Goal: Complete application form

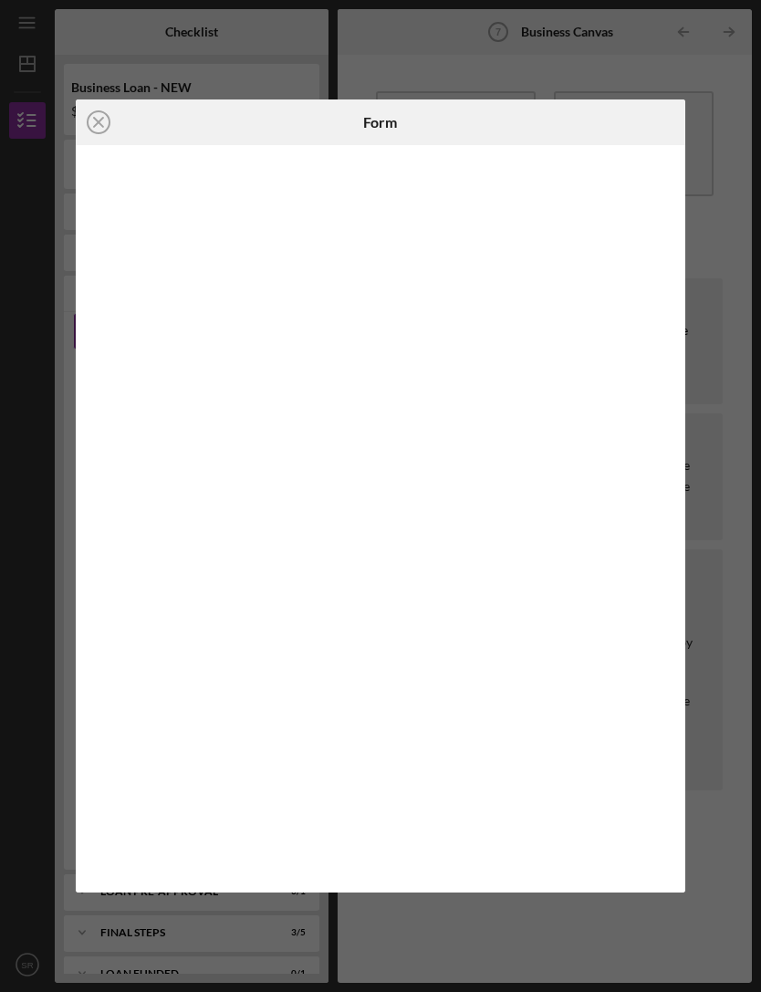
click at [720, 453] on div "Icon/Close Form" at bounding box center [380, 496] width 761 height 992
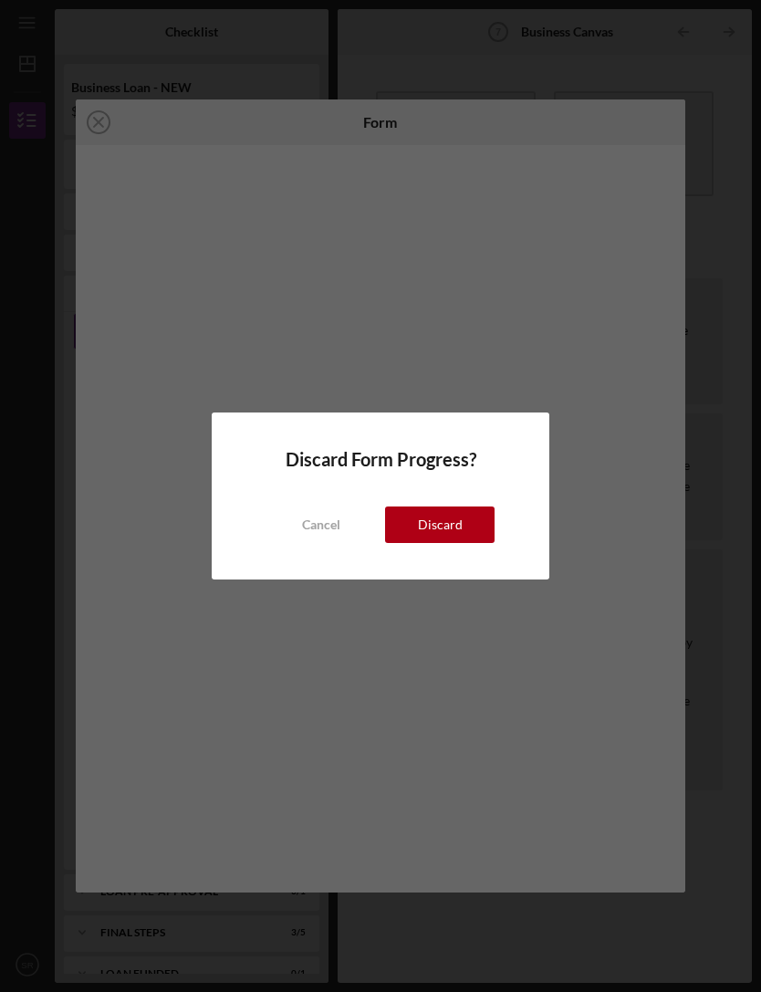
click at [339, 522] on div "Cancel" at bounding box center [321, 525] width 38 height 37
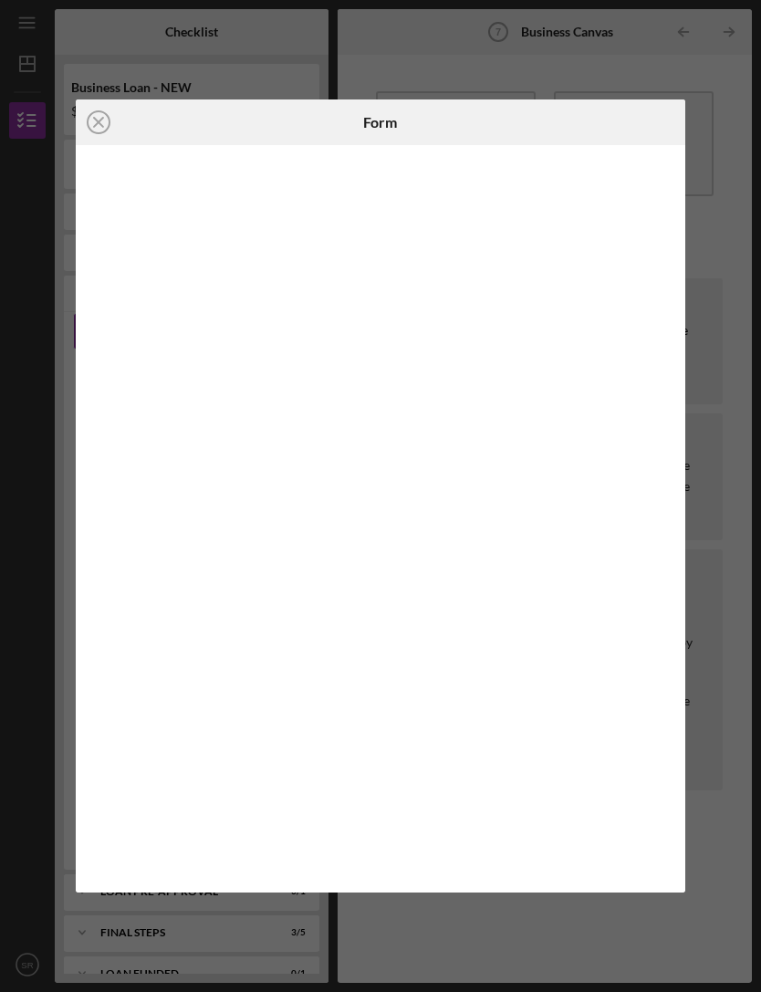
scroll to position [40, 0]
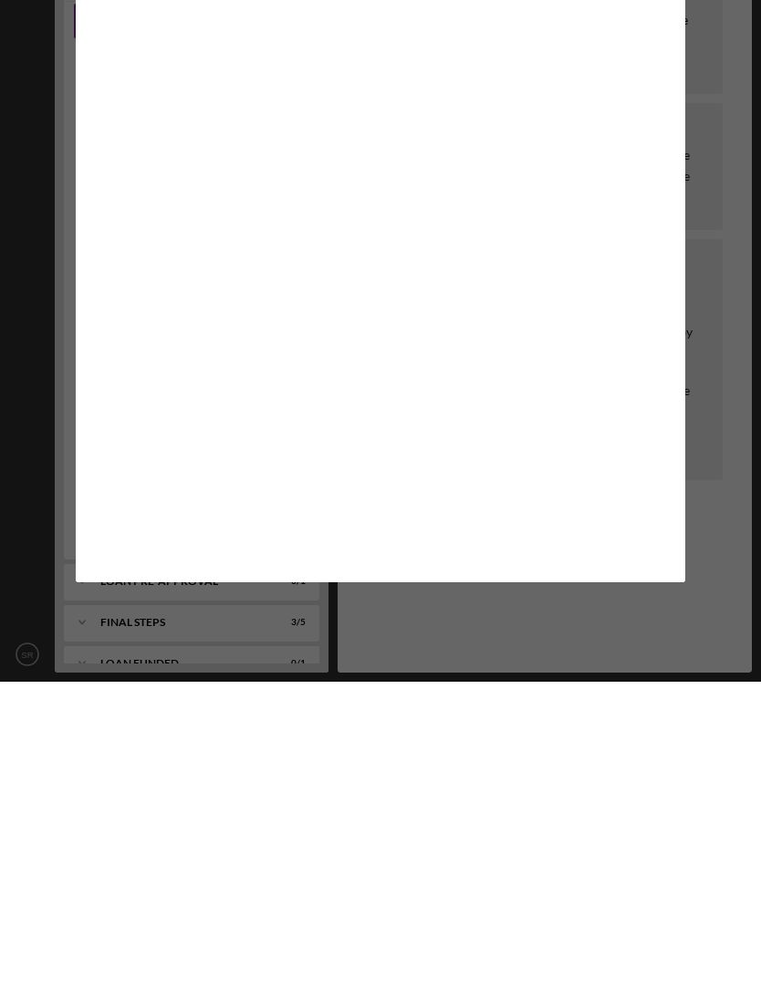
click at [708, 544] on div "Icon/Close Form" at bounding box center [380, 496] width 761 height 992
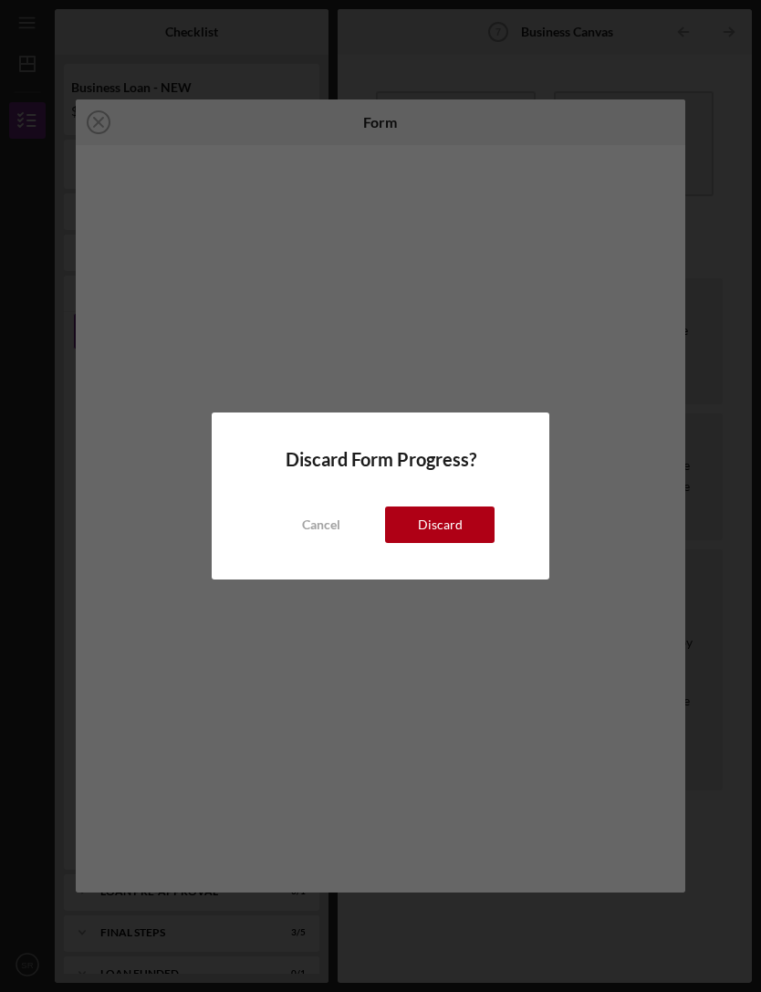
click at [326, 522] on div "Cancel" at bounding box center [321, 525] width 38 height 37
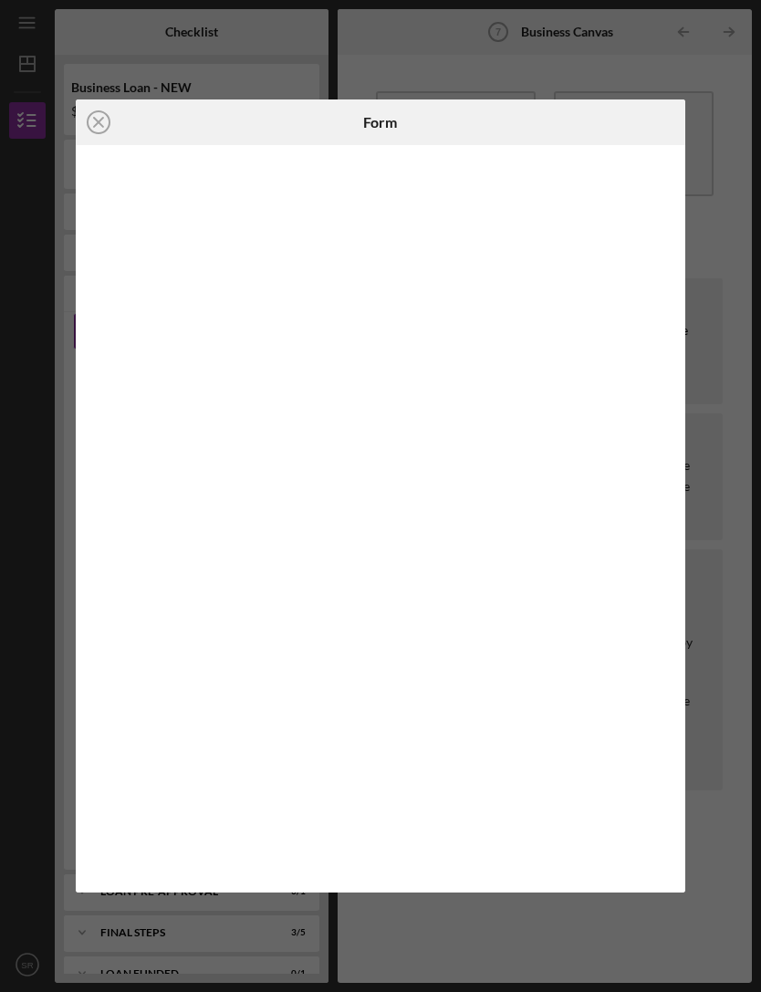
click at [751, 723] on div "Icon/Close Form" at bounding box center [380, 496] width 761 height 992
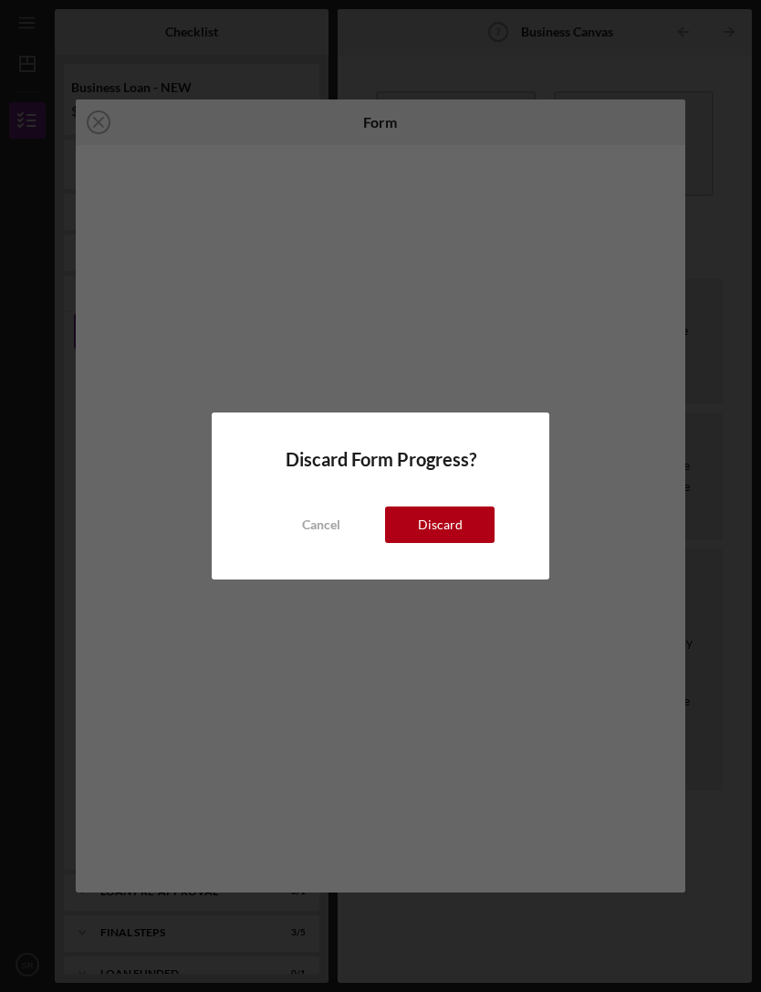
click at [333, 511] on div "Cancel" at bounding box center [321, 525] width 38 height 37
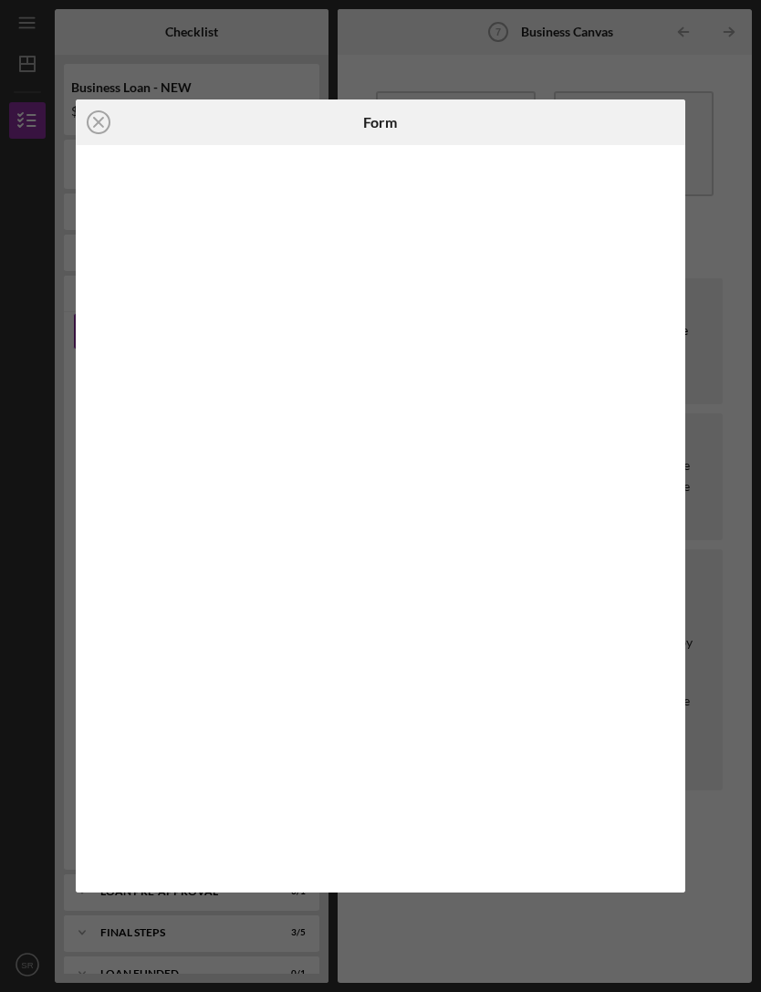
click at [721, 470] on div "Icon/Close Form" at bounding box center [380, 496] width 761 height 992
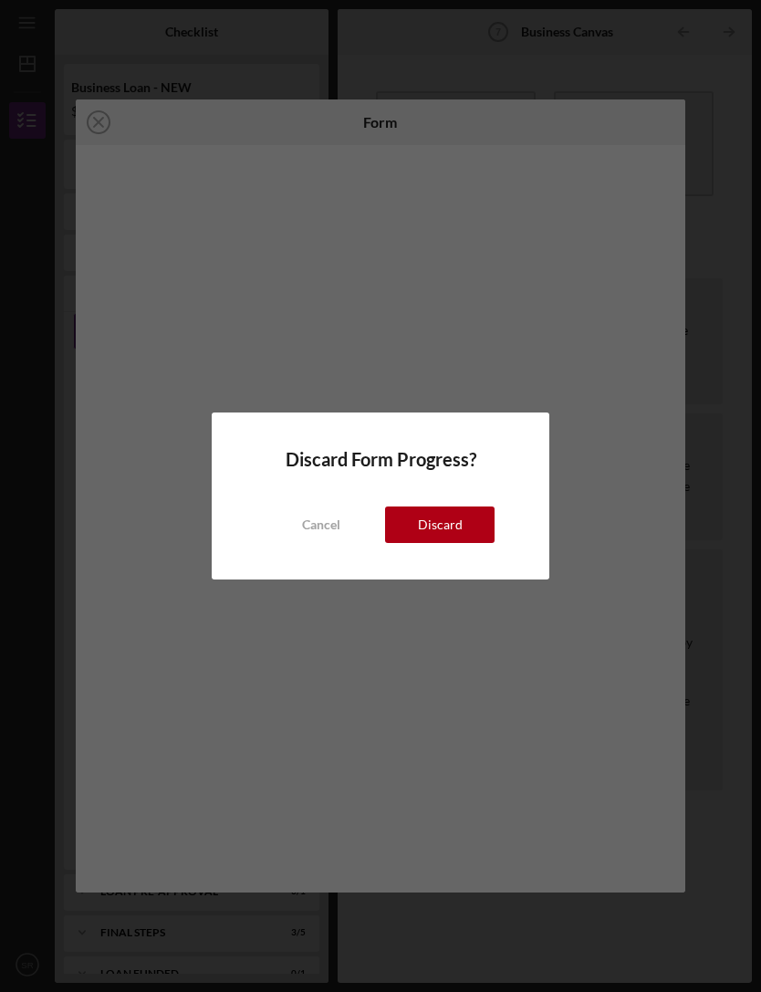
click at [320, 534] on div "Cancel" at bounding box center [321, 525] width 38 height 37
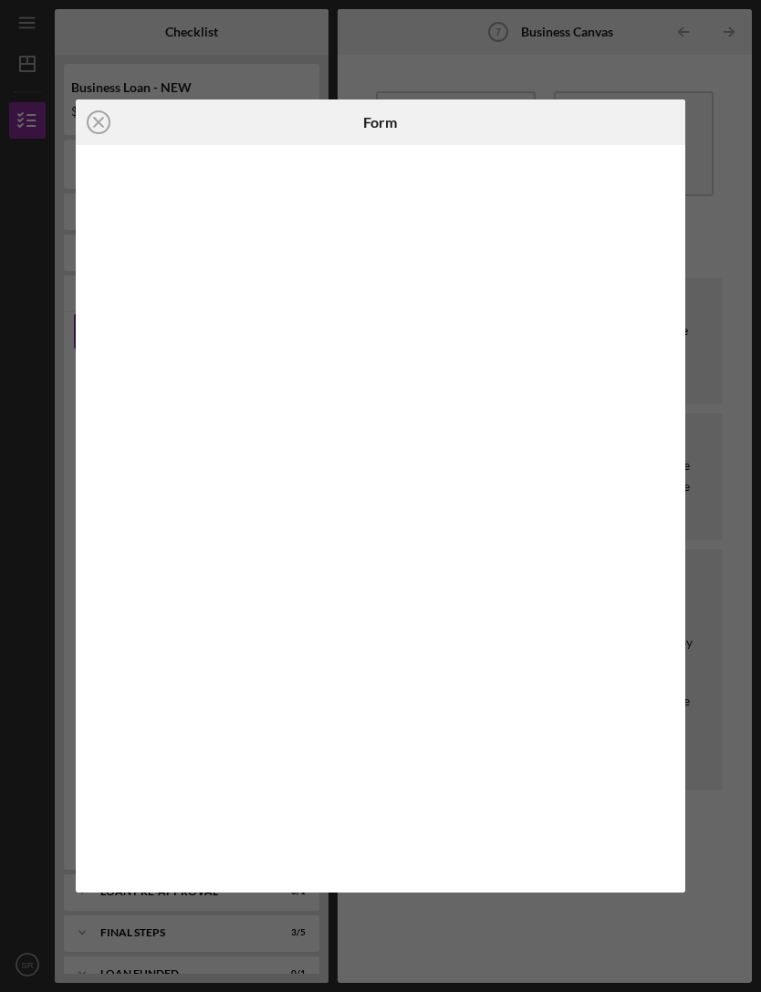
click at [696, 29] on div "Icon/Close Form" at bounding box center [380, 496] width 761 height 992
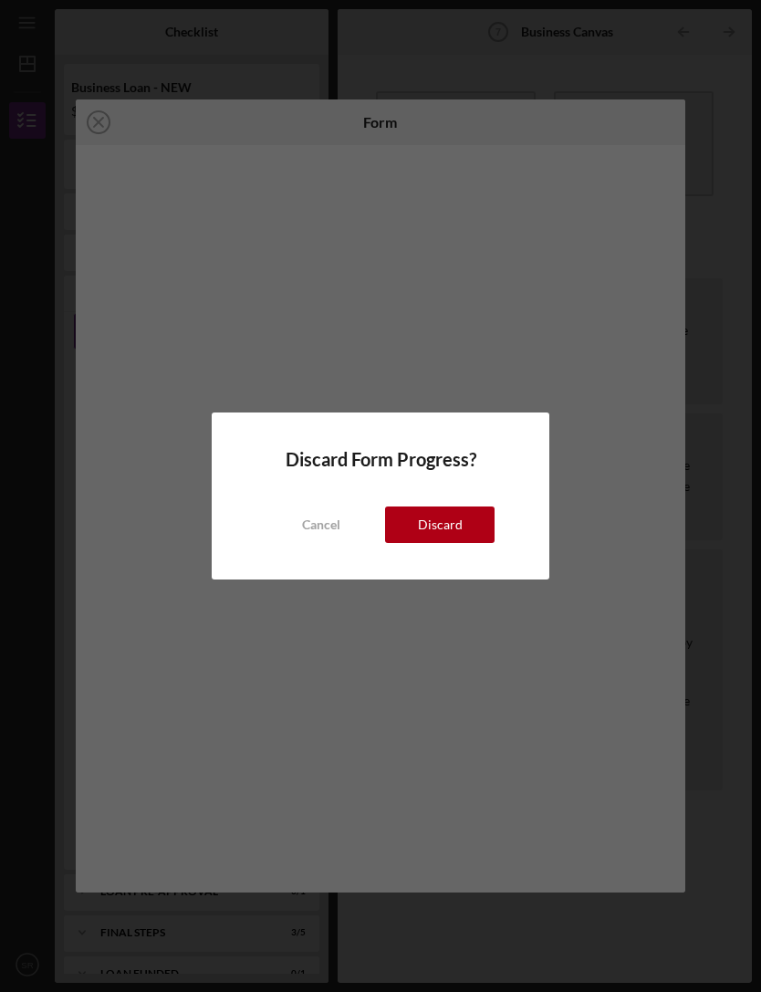
click at [319, 526] on div "Cancel" at bounding box center [321, 525] width 38 height 37
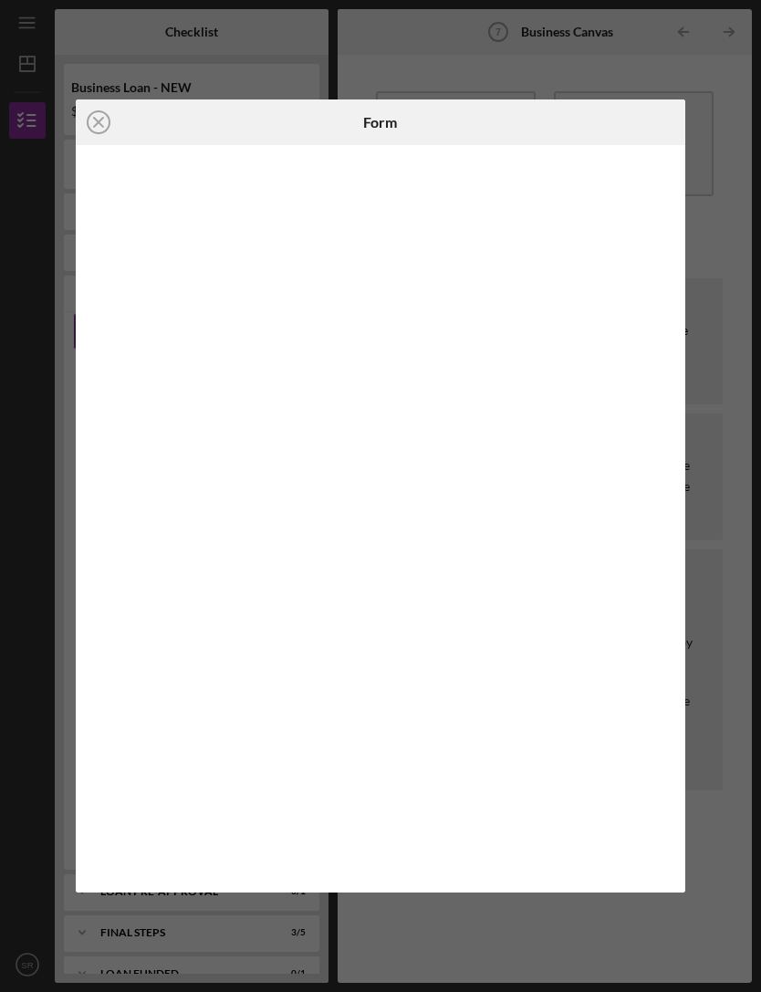
click at [739, 28] on div "Icon/Close Form" at bounding box center [380, 496] width 761 height 992
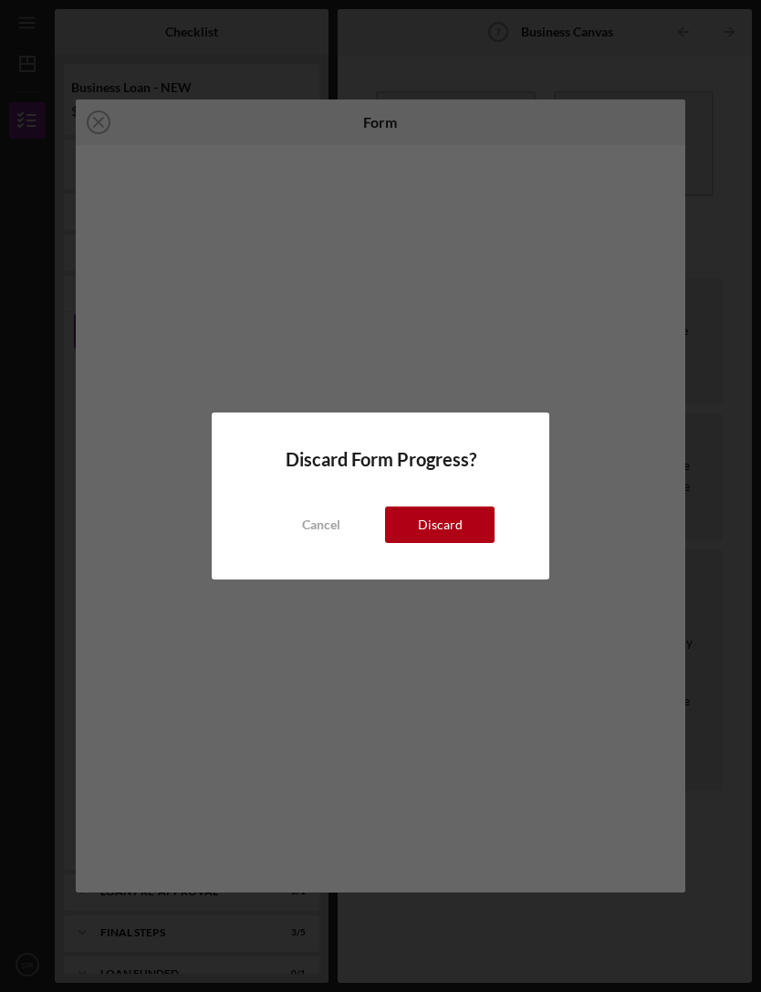
click at [334, 533] on div "Cancel" at bounding box center [321, 525] width 38 height 37
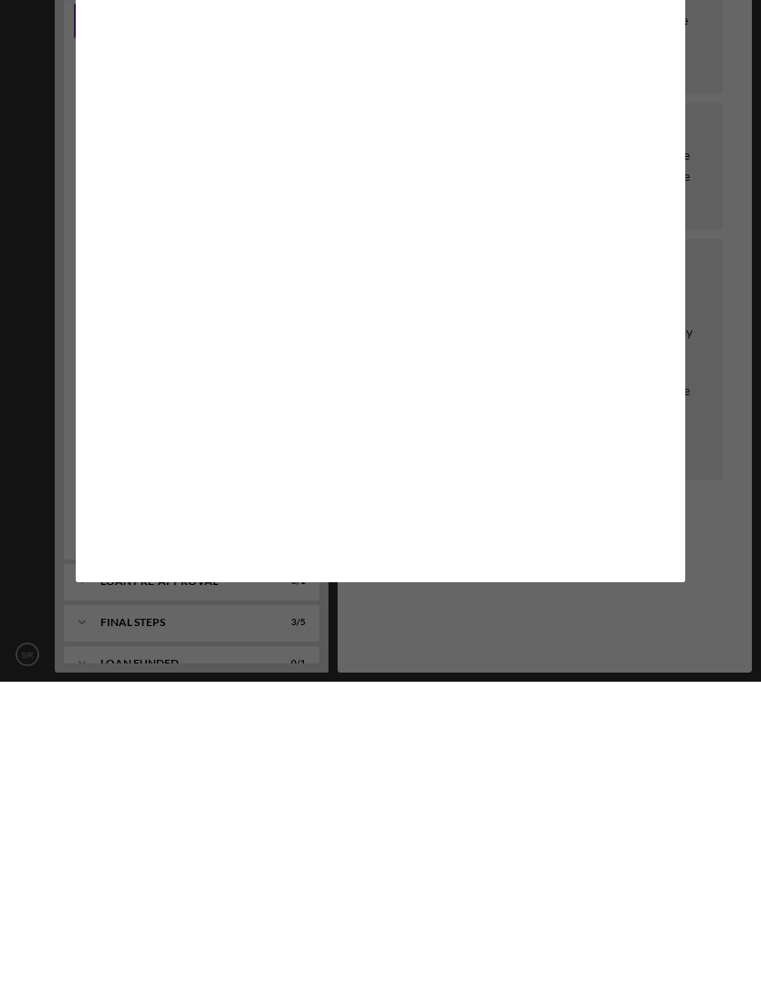
click at [148, 121] on div "Icon/Close" at bounding box center [177, 123] width 203 height 46
